Goal: Register for event/course

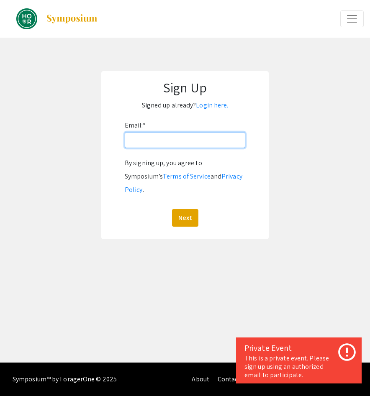
click at [146, 134] on input "Email: *" at bounding box center [185, 140] width 121 height 16
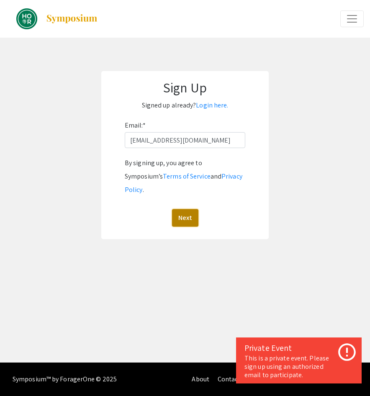
click at [184, 210] on button "Next" at bounding box center [185, 218] width 26 height 18
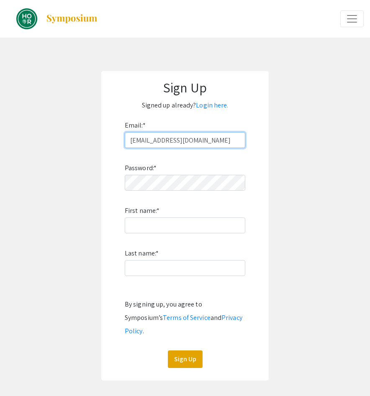
click at [180, 136] on input "[EMAIL_ADDRESS][DOMAIN_NAME]" at bounding box center [185, 140] width 121 height 16
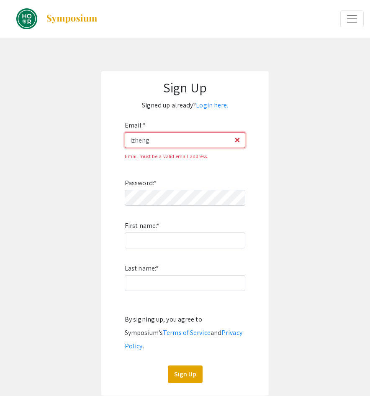
type input "[EMAIL_ADDRESS][DOMAIN_NAME]"
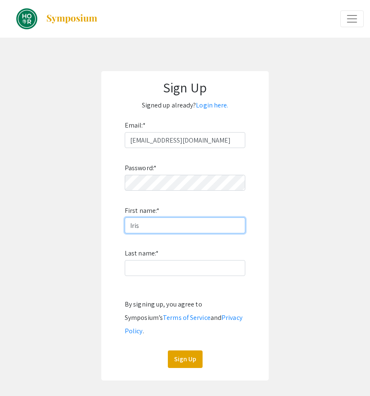
type input "Iris"
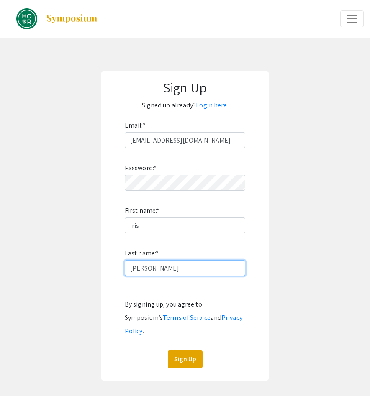
type input "[PERSON_NAME]"
click button "Sign Up" at bounding box center [185, 360] width 35 height 18
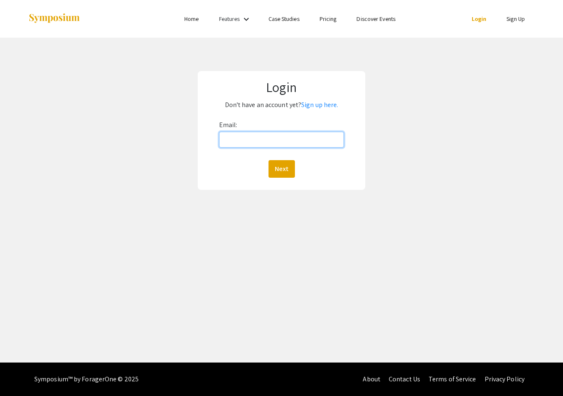
click at [296, 135] on input "Email:" at bounding box center [281, 140] width 125 height 16
type input "[EMAIL_ADDRESS][DOMAIN_NAME]"
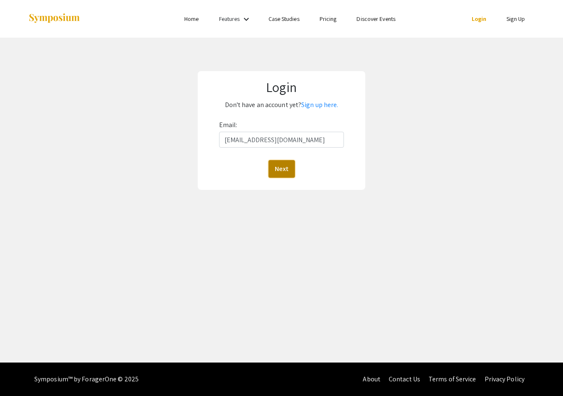
click at [275, 174] on button "Next" at bounding box center [281, 169] width 26 height 18
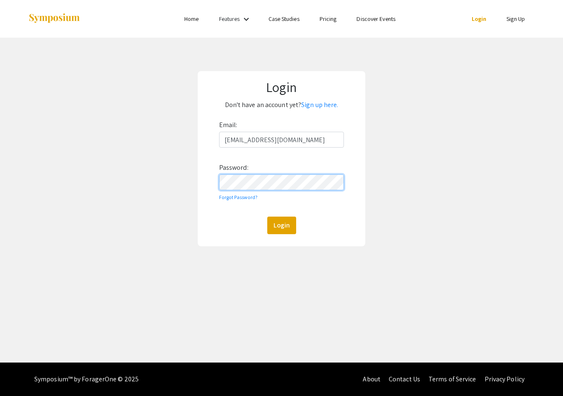
click at [267, 217] on button "Login" at bounding box center [281, 226] width 29 height 18
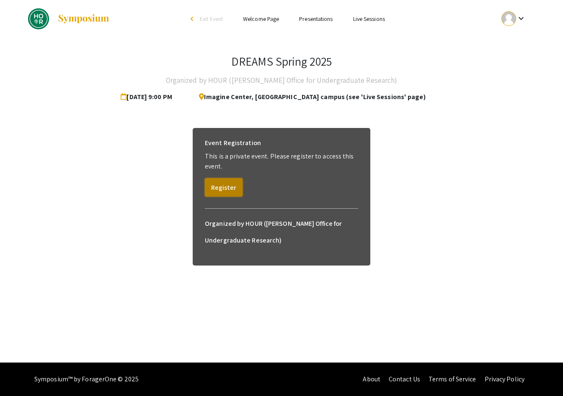
click at [226, 189] on button "Register" at bounding box center [224, 187] width 38 height 18
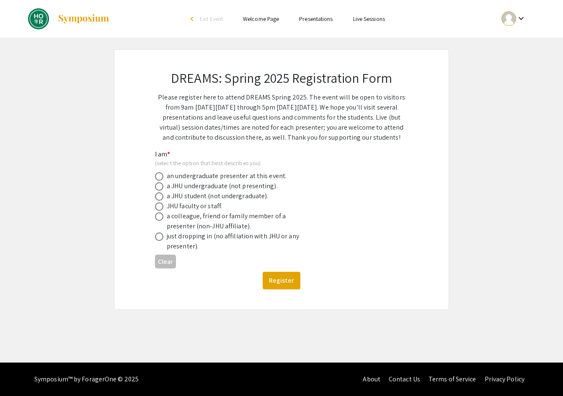
click at [204, 190] on div "a JHU undergraduate (not presenting)." at bounding box center [222, 186] width 111 height 10
click at [159, 188] on span at bounding box center [159, 186] width 8 height 8
click at [159, 188] on input "radio" at bounding box center [159, 186] width 8 height 8
radio input "true"
click at [274, 282] on button "Register" at bounding box center [281, 281] width 38 height 18
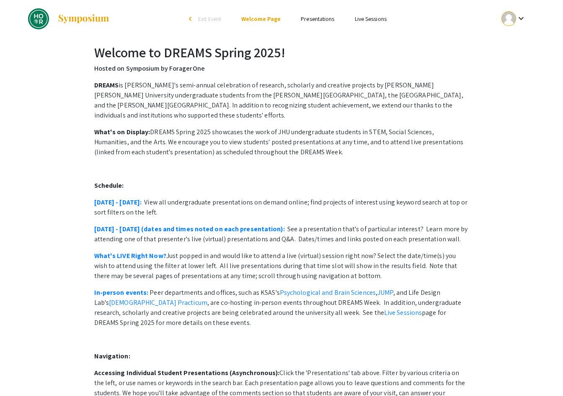
click at [319, 20] on link "Presentations" at bounding box center [317, 19] width 33 height 8
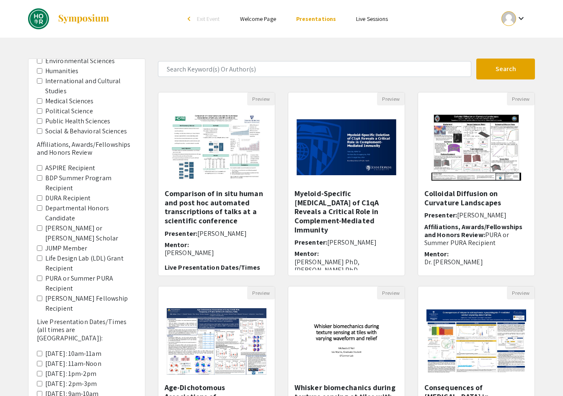
scroll to position [103, 0]
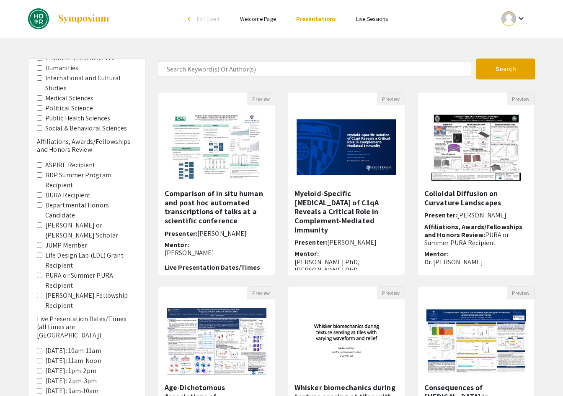
click at [61, 271] on label "PURA or Summer PURA Recipient" at bounding box center [90, 281] width 91 height 20
click at [42, 273] on Recipient "PURA or Summer PURA Recipient" at bounding box center [39, 275] width 5 height 5
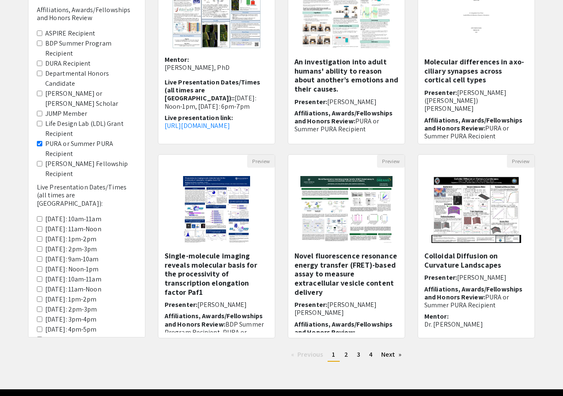
scroll to position [138, 0]
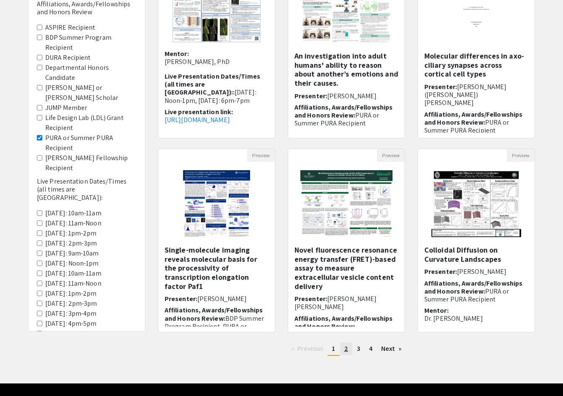
click at [347, 352] on span "2" at bounding box center [346, 348] width 4 height 9
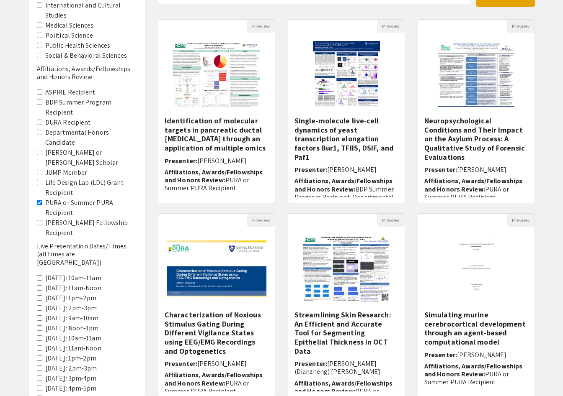
scroll to position [159, 0]
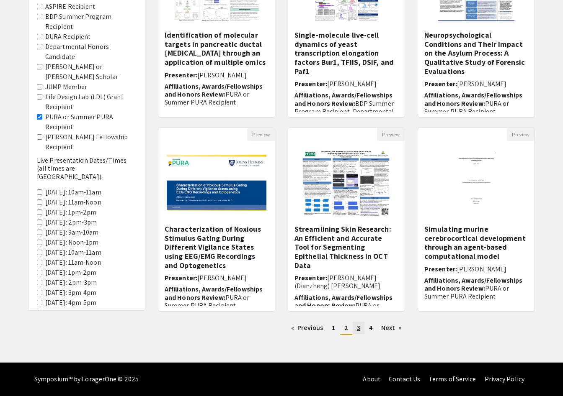
click at [360, 329] on link "page 3" at bounding box center [358, 328] width 12 height 13
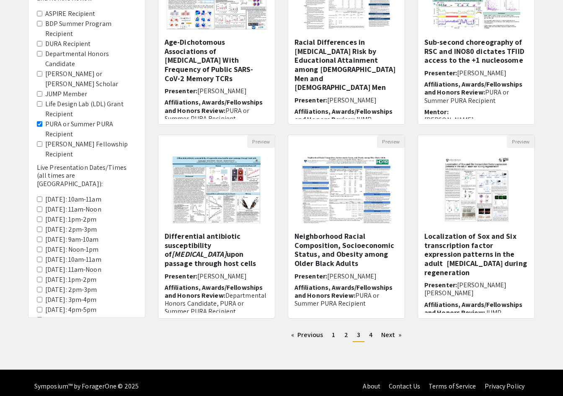
scroll to position [153, 0]
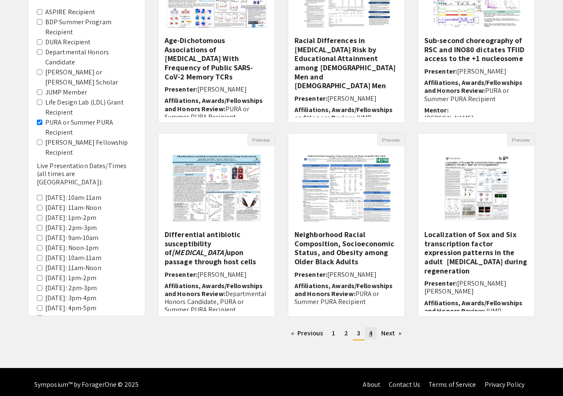
click at [367, 333] on link "page 4" at bounding box center [371, 333] width 12 height 13
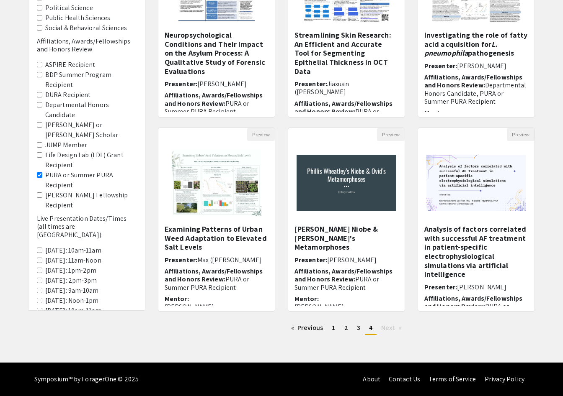
scroll to position [44, 0]
click at [38, 173] on Recipient "PURA or Summer PURA Recipient" at bounding box center [39, 175] width 5 height 5
